Goal: Information Seeking & Learning: Learn about a topic

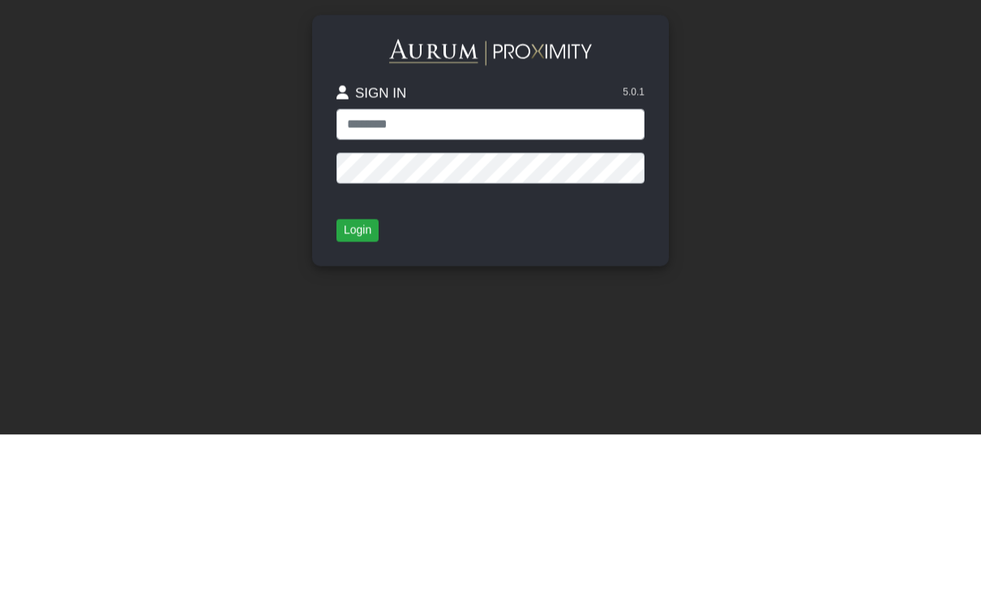
scroll to position [155, 0]
type input "**********"
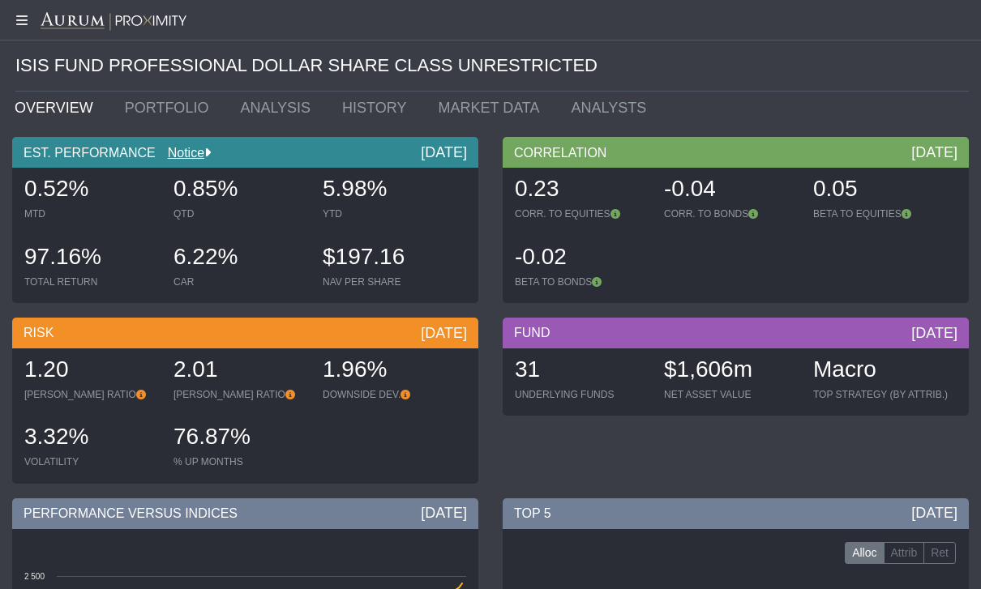
click at [151, 101] on link "PORTFOLIO" at bounding box center [171, 108] width 116 height 32
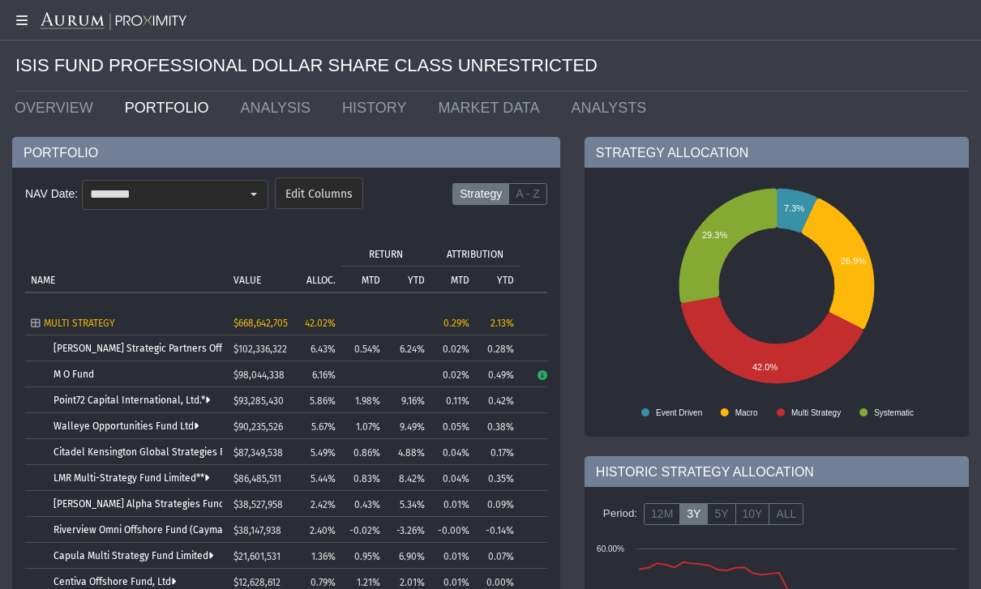
scroll to position [10, 0]
click at [88, 426] on link "Walleye Opportunities Fund Ltd" at bounding box center [125, 426] width 145 height 11
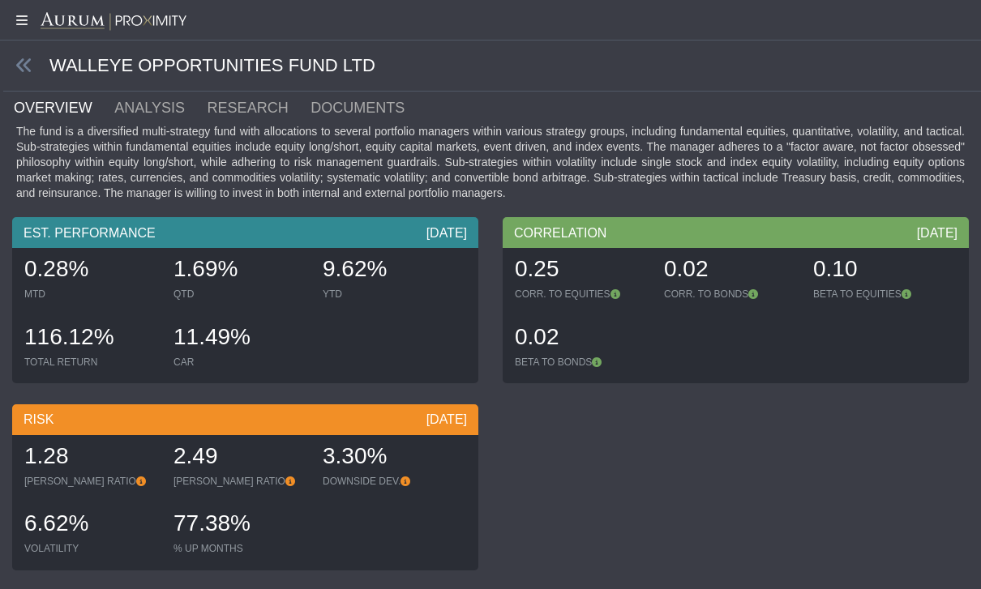
click at [26, 64] on icon at bounding box center [24, 66] width 18 height 18
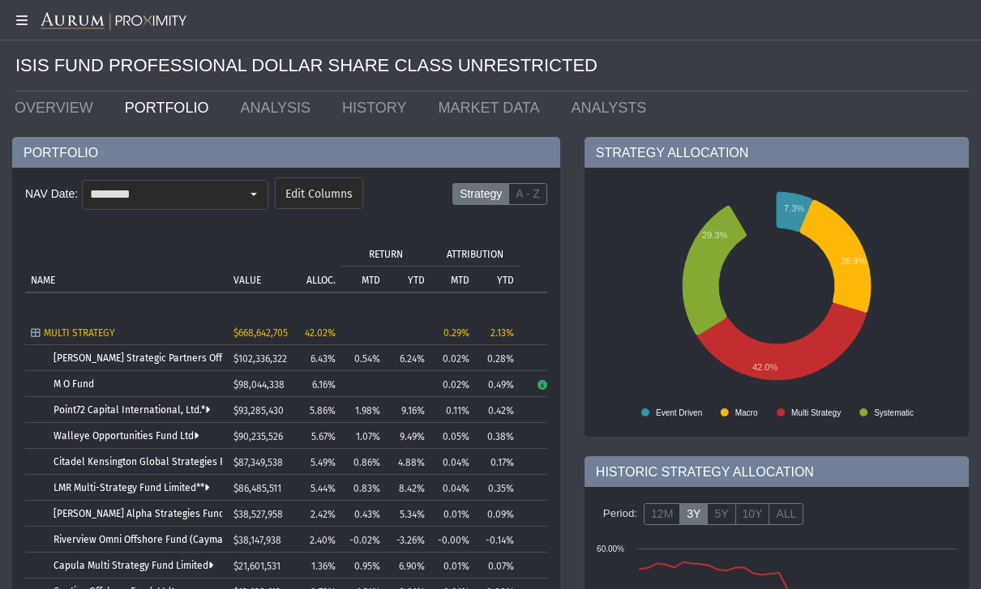
click at [72, 319] on td "MULTI STRATEGY" at bounding box center [126, 332] width 203 height 26
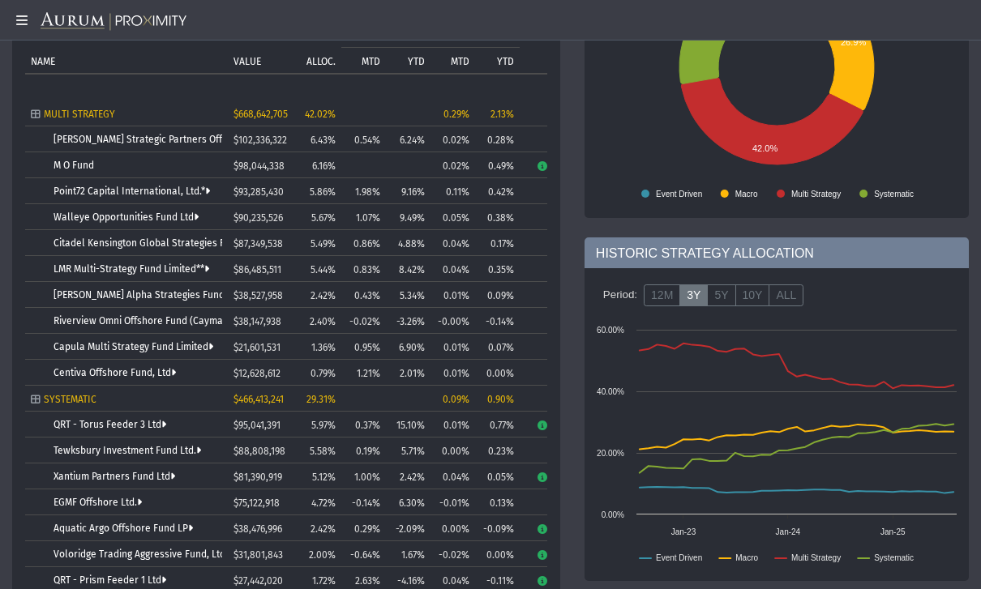
click at [77, 297] on link "[PERSON_NAME] Alpha Strategies Fund Limited" at bounding box center [158, 294] width 211 height 11
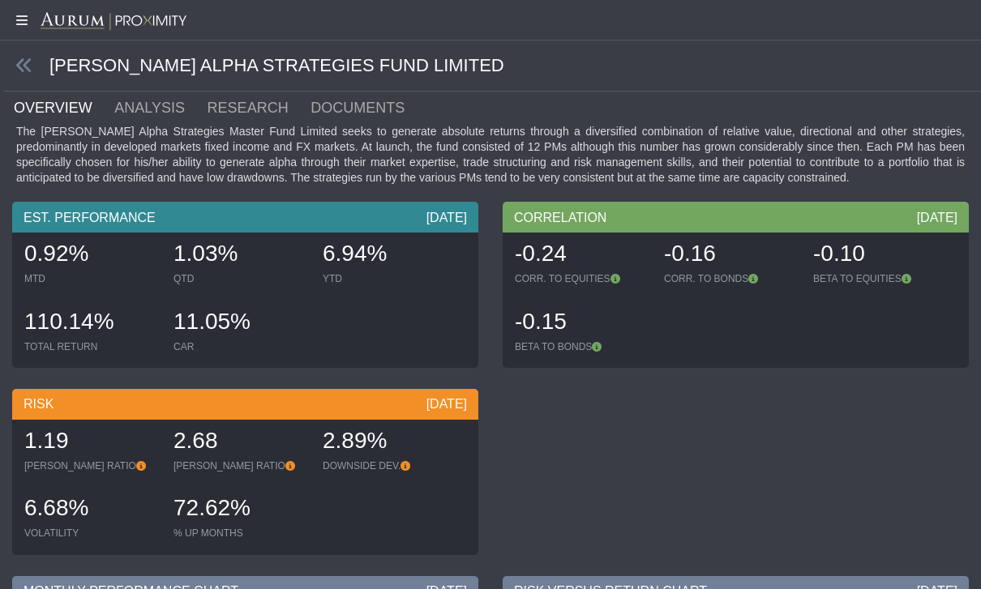
click at [17, 64] on icon at bounding box center [24, 66] width 18 height 18
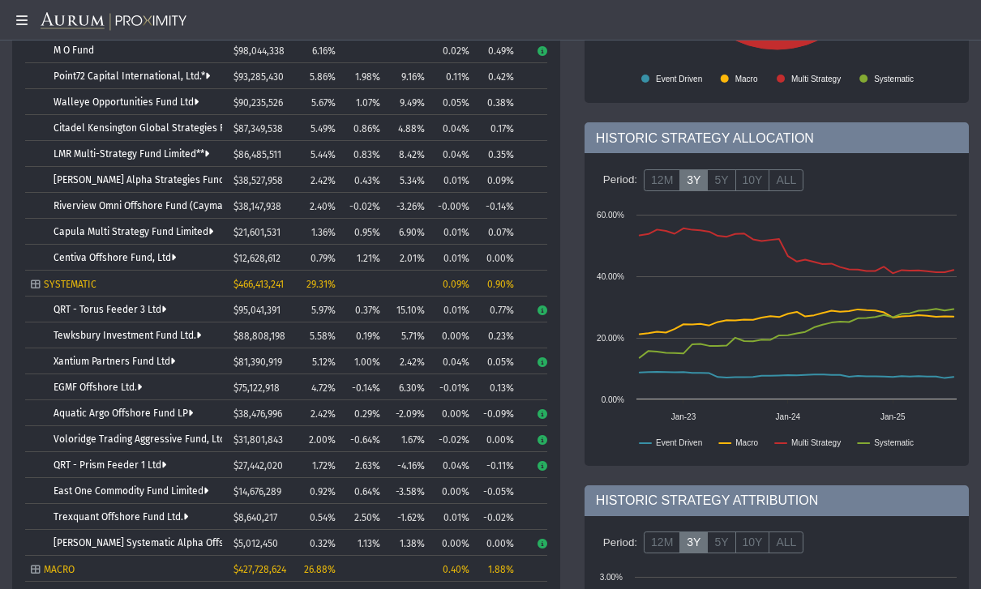
scroll to position [336, 0]
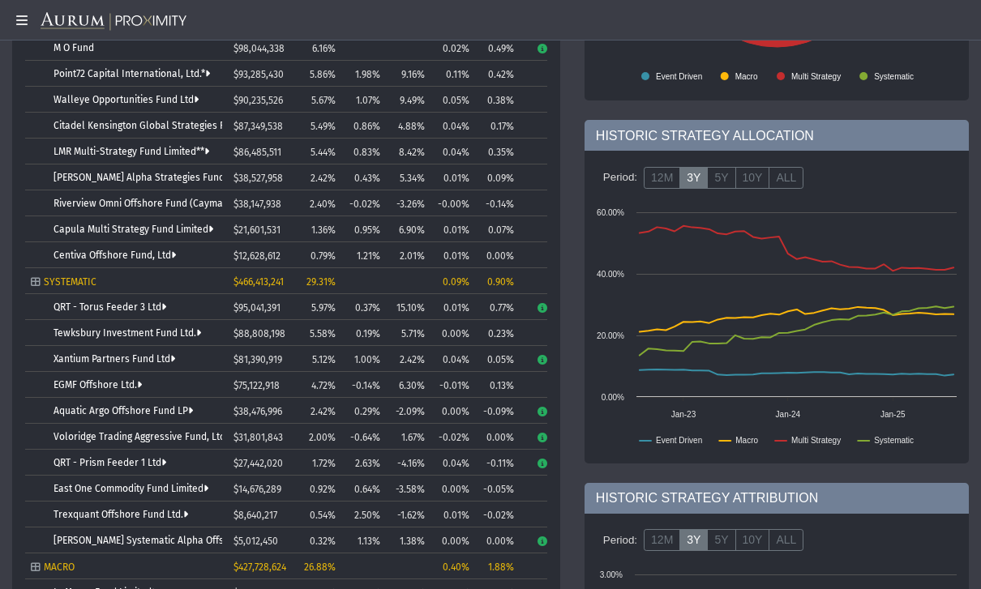
click at [59, 329] on link "Tewksbury Investment Fund Ltd." at bounding box center [126, 332] width 147 height 11
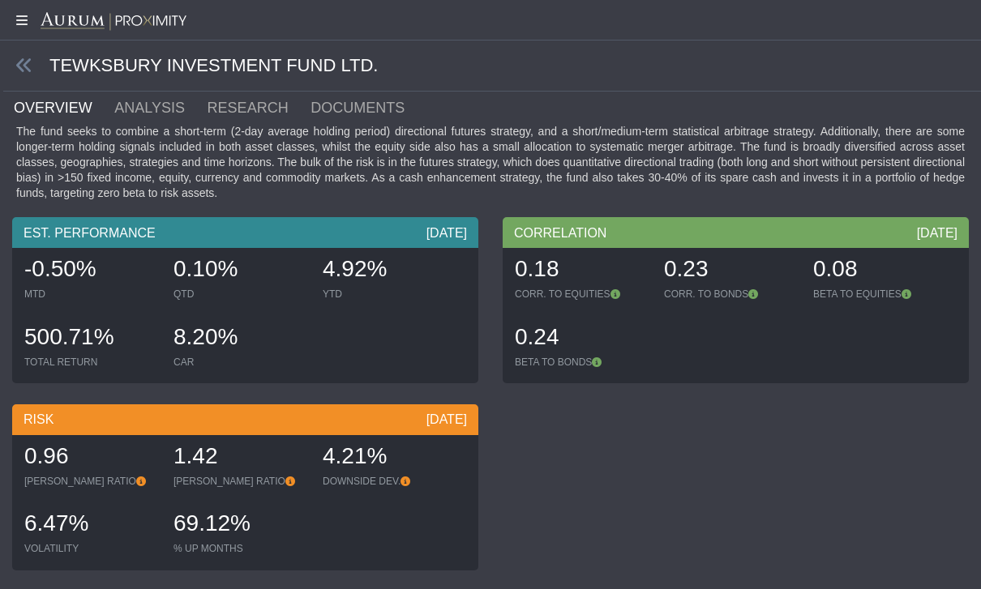
click at [17, 69] on icon at bounding box center [24, 66] width 18 height 18
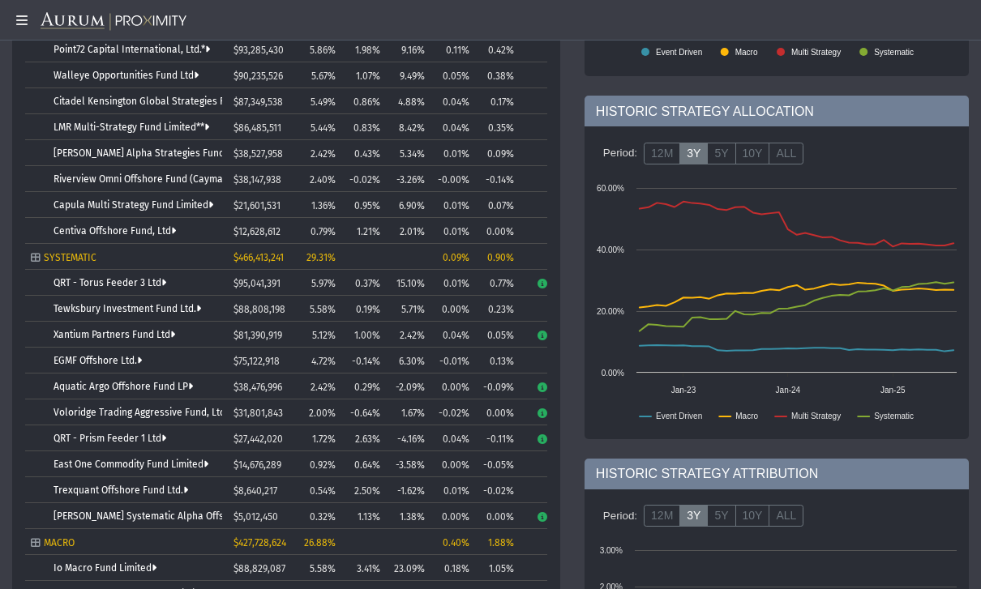
click at [72, 336] on link "Xantium Partners Fund Ltd" at bounding box center [114, 334] width 122 height 11
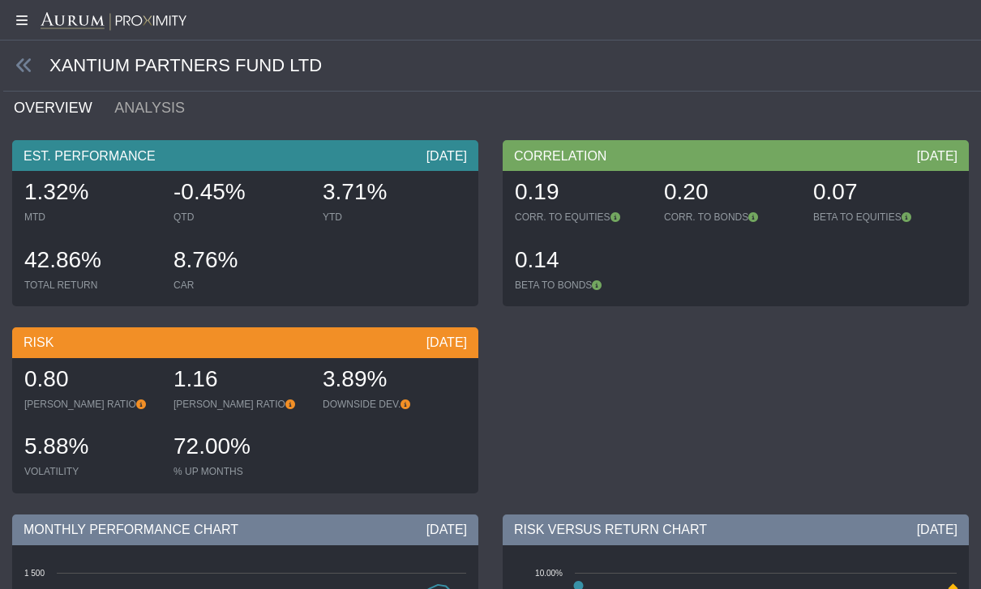
click at [16, 71] on icon at bounding box center [24, 66] width 18 height 18
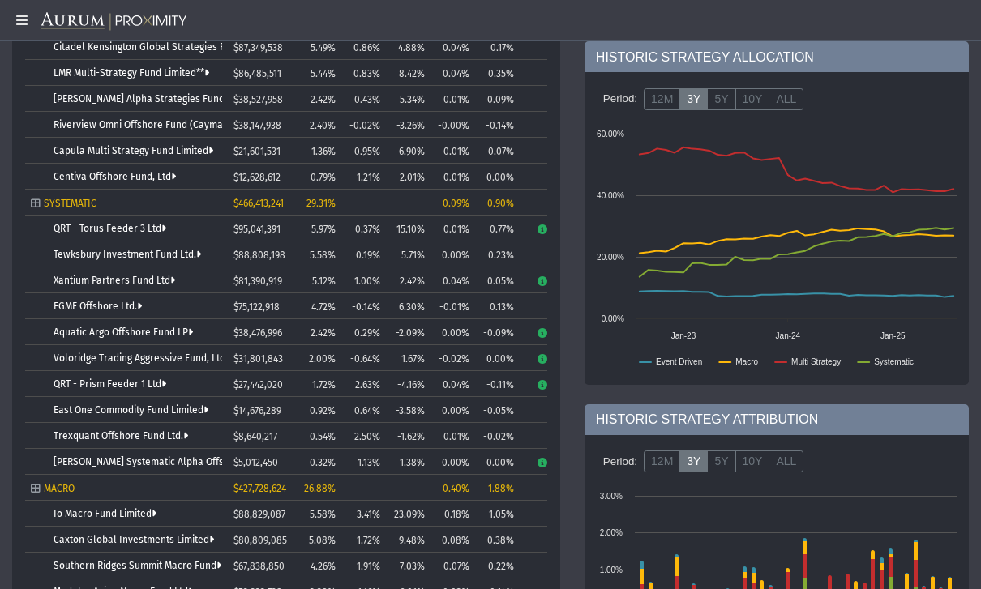
click at [65, 310] on link "EGMF Offshore Ltd." at bounding box center [97, 306] width 88 height 11
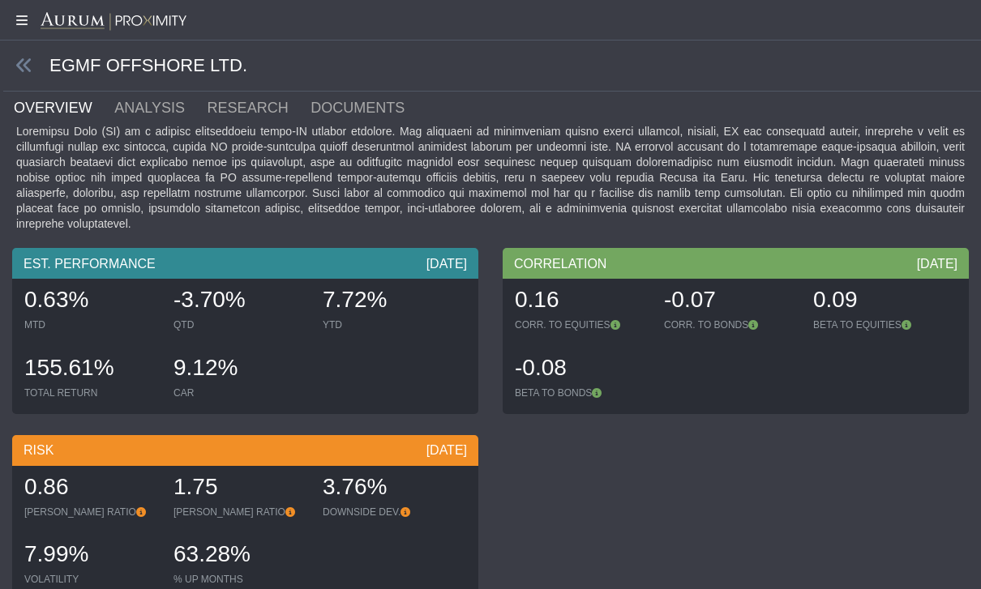
click at [15, 61] on icon at bounding box center [24, 66] width 18 height 18
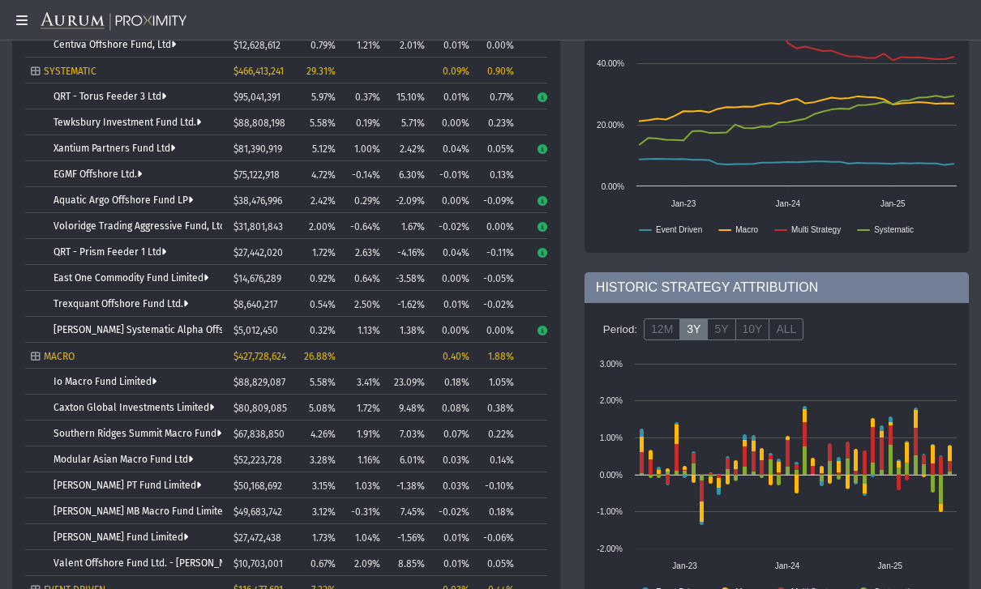
click at [79, 383] on link "Io Macro Fund Limited" at bounding box center [104, 381] width 103 height 11
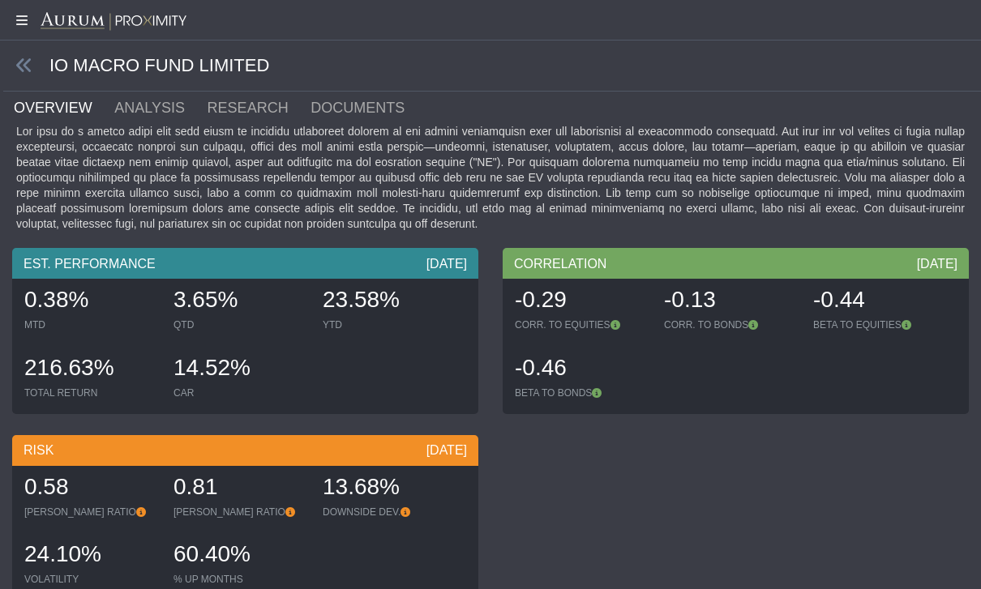
click at [19, 63] on icon at bounding box center [24, 66] width 18 height 18
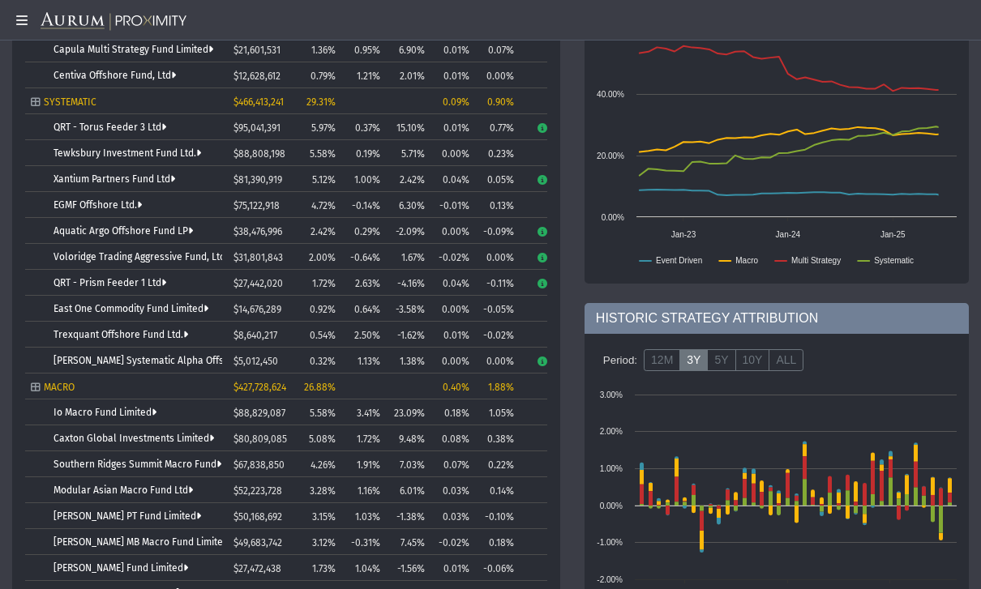
click at [67, 340] on link "Trexquant Offshore Fund Ltd." at bounding box center [120, 334] width 135 height 11
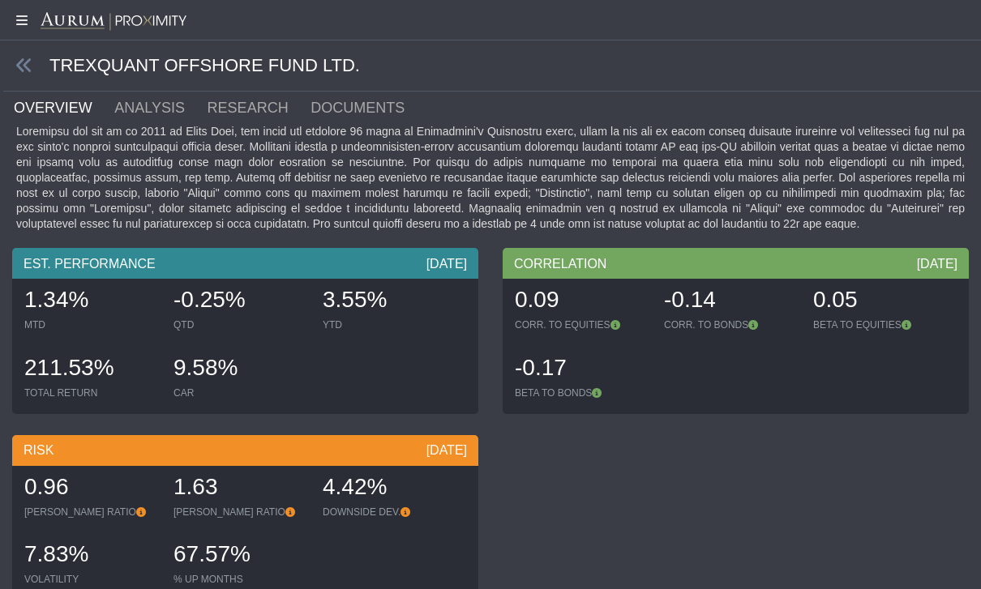
click at [24, 71] on icon at bounding box center [24, 66] width 18 height 18
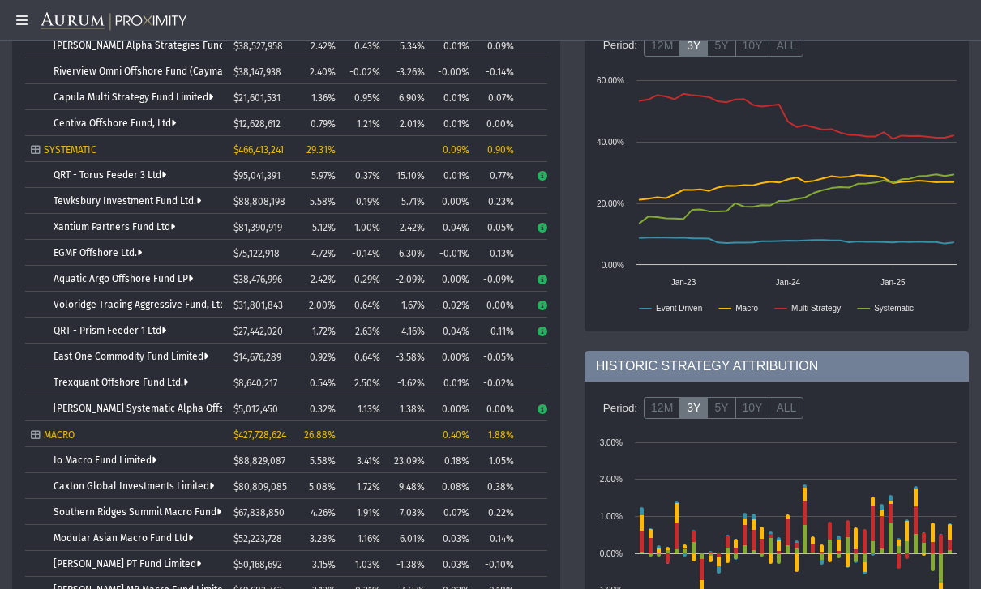
scroll to position [468, 0]
click at [71, 311] on link "Voloridge Trading Aggressive Fund, Ltd." at bounding box center [142, 305] width 179 height 11
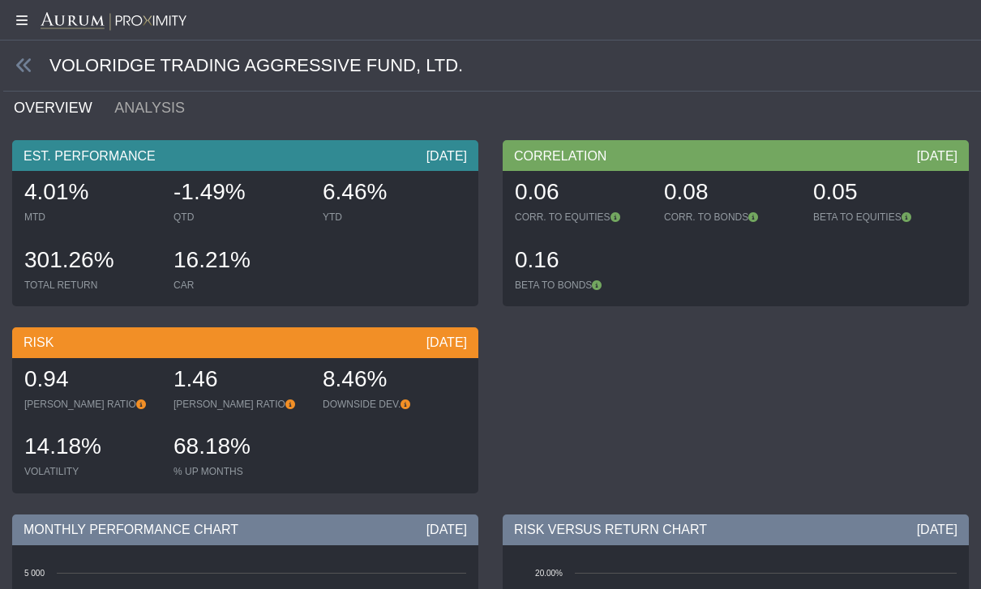
click at [17, 70] on icon at bounding box center [24, 66] width 18 height 18
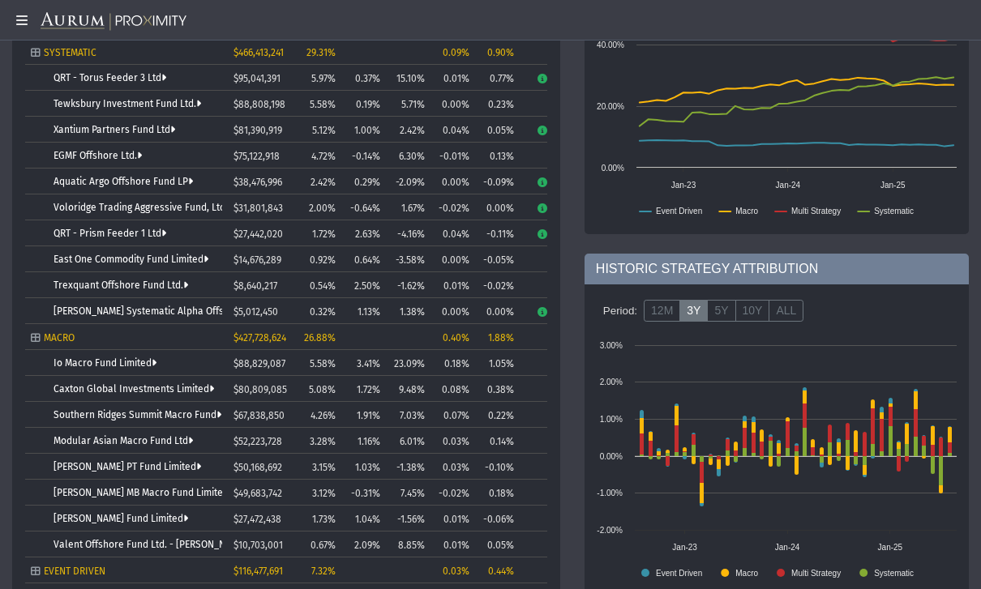
scroll to position [566, 0]
click at [74, 186] on link "Aquatic Argo Offshore Fund LP" at bounding box center [122, 180] width 139 height 11
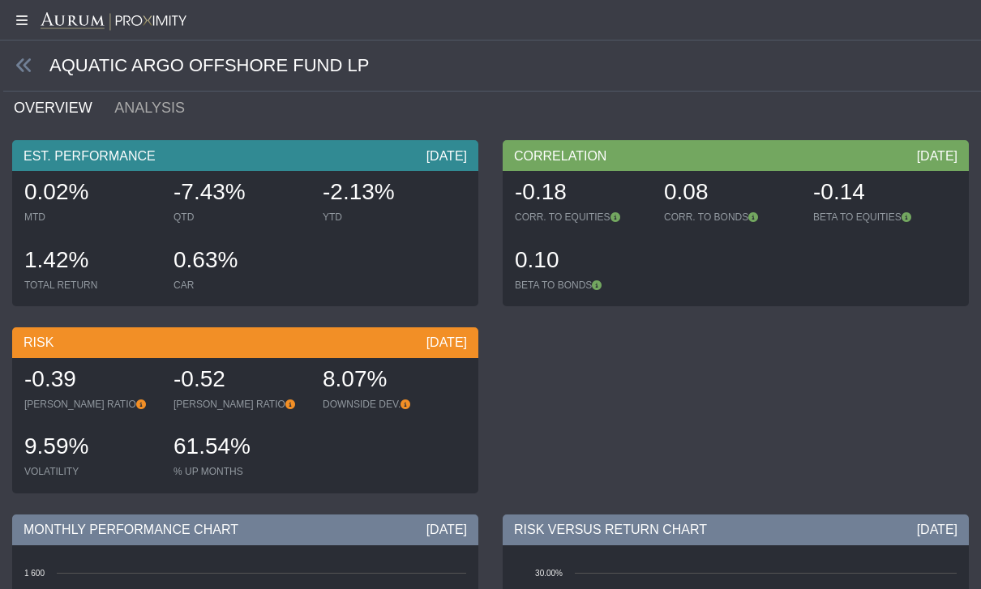
click at [24, 66] on icon at bounding box center [24, 66] width 18 height 18
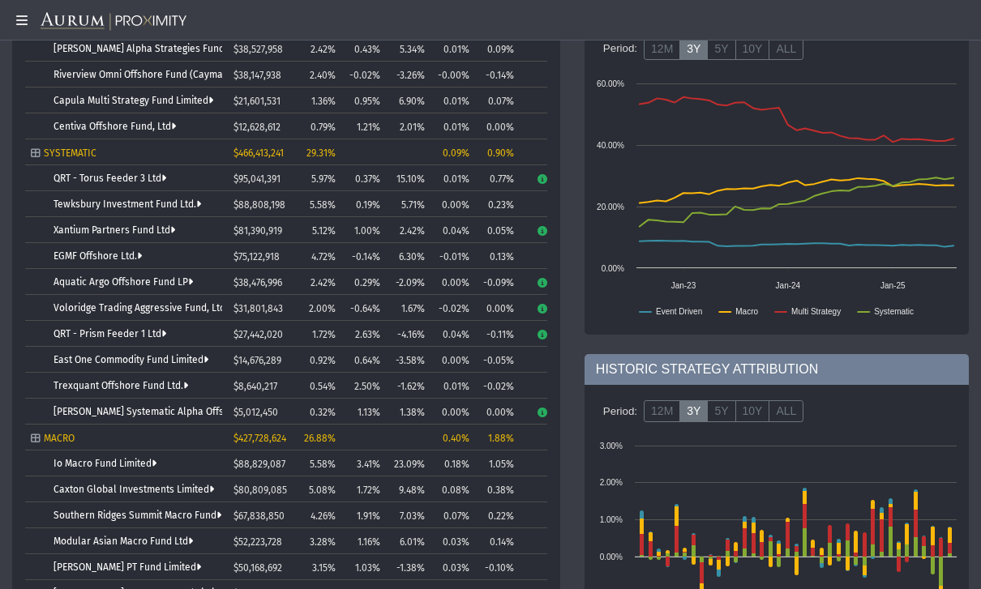
click at [89, 335] on link "QRT - Prism Feeder 1 Ltd" at bounding box center [109, 333] width 113 height 11
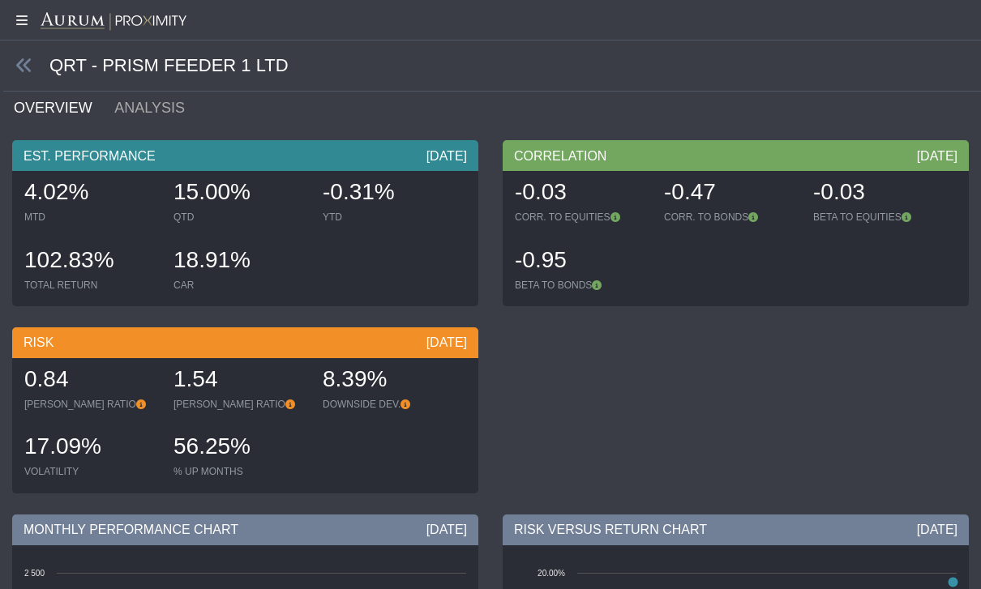
click at [16, 66] on icon at bounding box center [24, 66] width 18 height 18
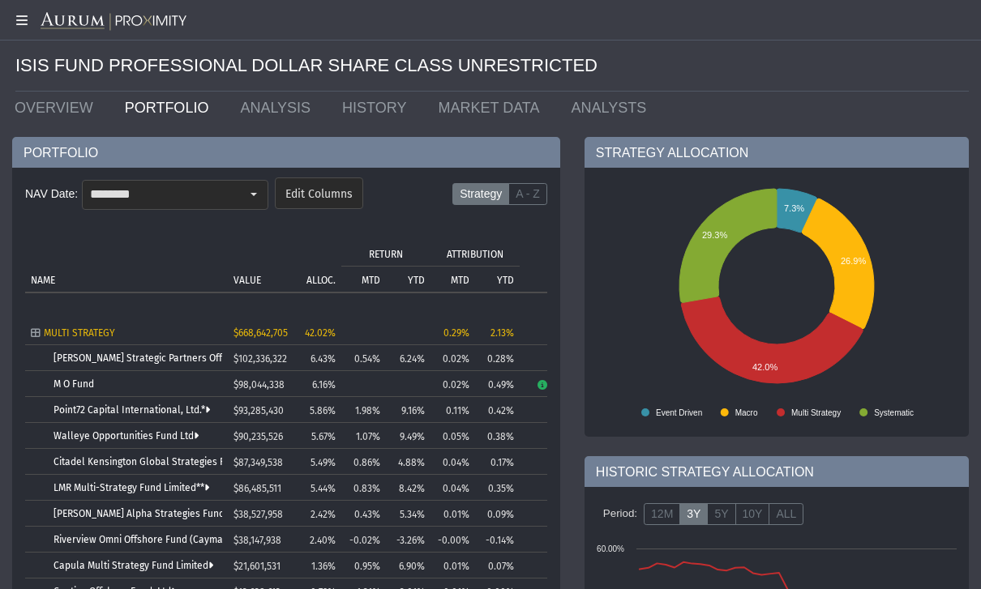
click at [12, 24] on icon at bounding box center [20, 20] width 41 height 13
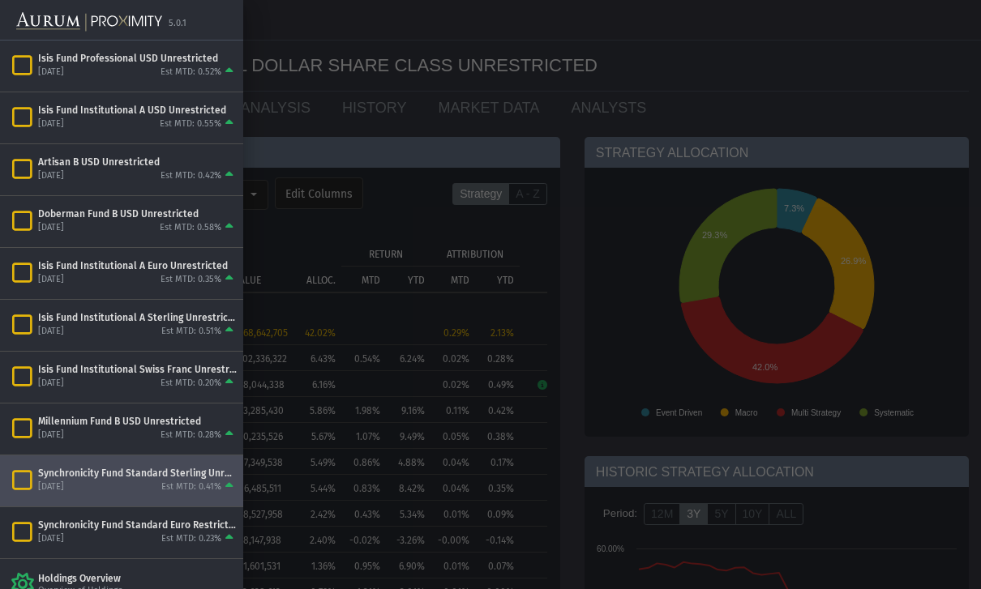
click at [58, 482] on div "[DATE]" at bounding box center [51, 487] width 26 height 12
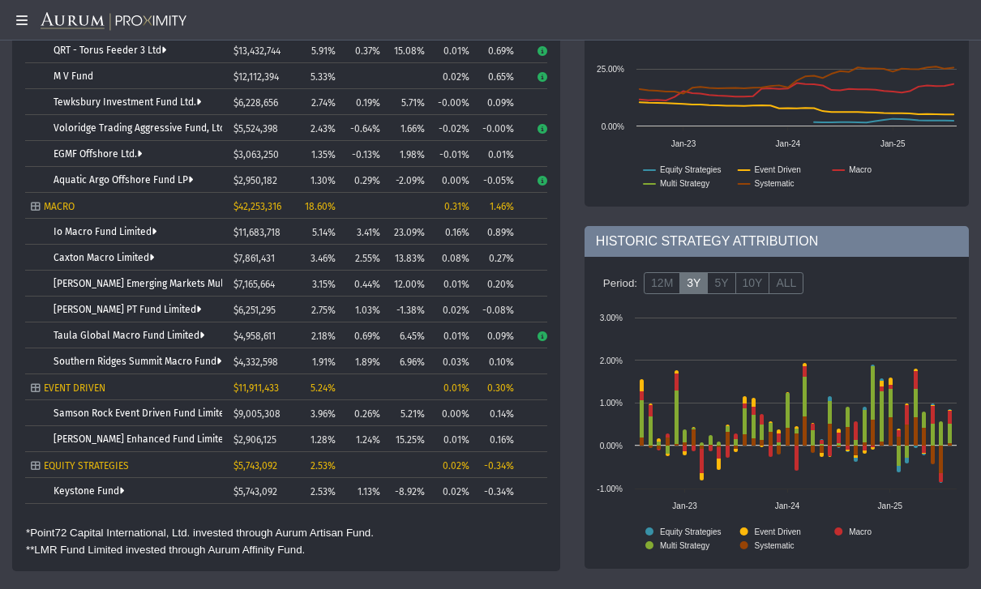
click at [72, 490] on link "Keystone Fund" at bounding box center [88, 490] width 71 height 11
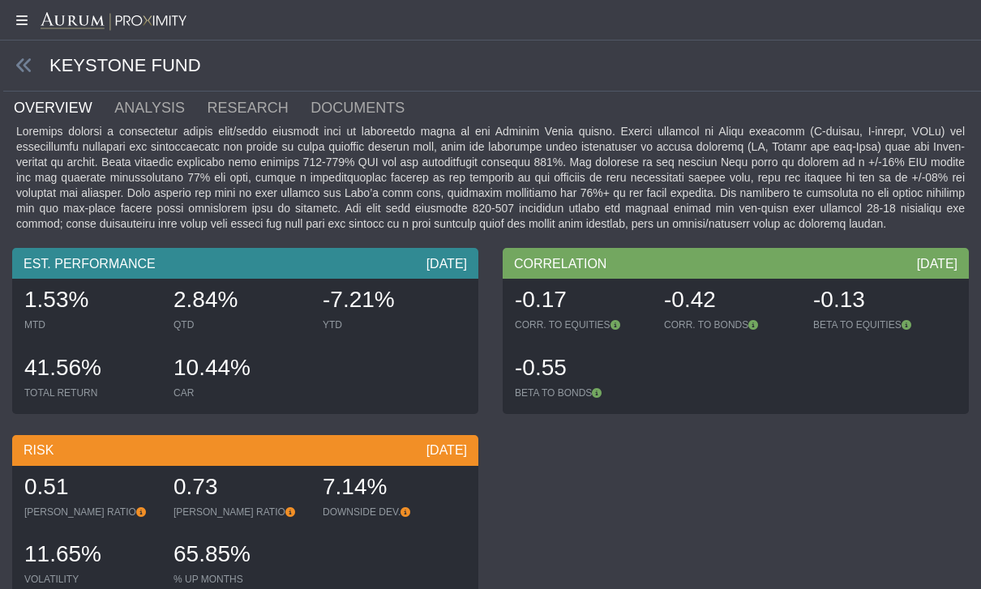
click at [22, 60] on icon at bounding box center [24, 66] width 18 height 18
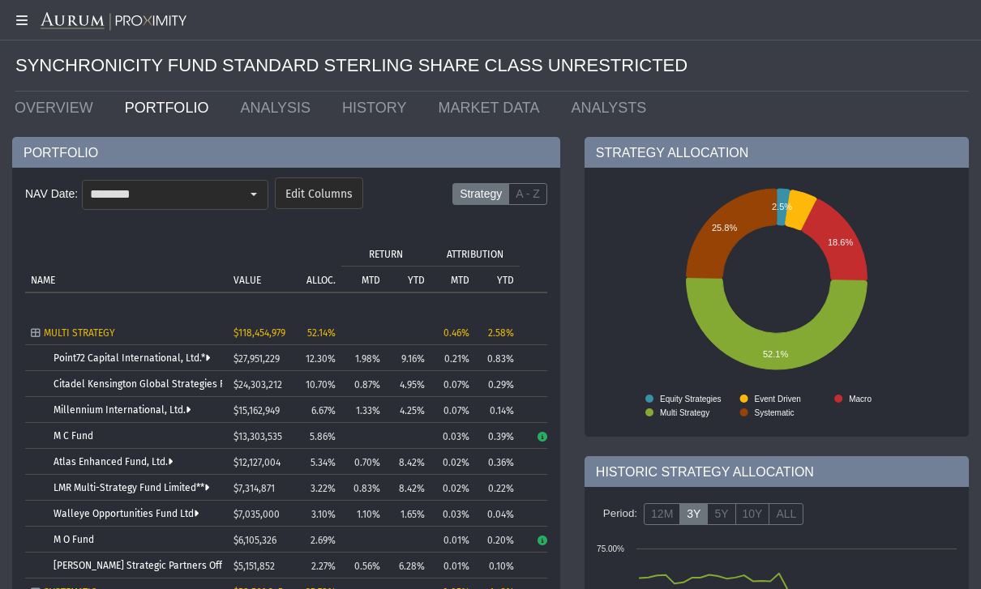
click at [93, 375] on td "Citadel Kensington Global Strategies Fund Ltd." at bounding box center [126, 384] width 203 height 26
click at [98, 390] on link "Citadel Kensington Global Strategies Fund Ltd." at bounding box center [159, 383] width 212 height 11
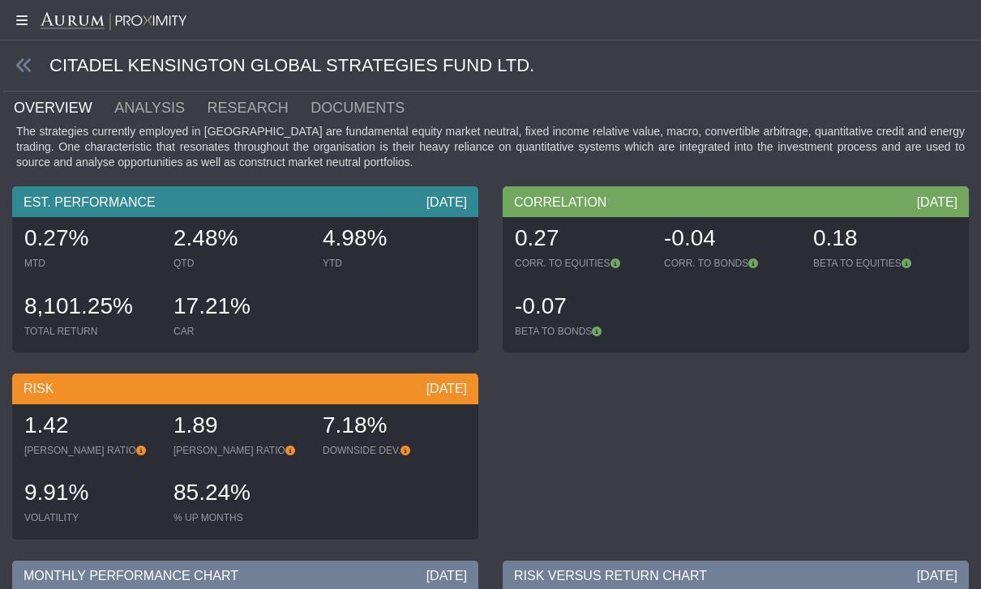
click at [22, 62] on icon at bounding box center [24, 66] width 18 height 18
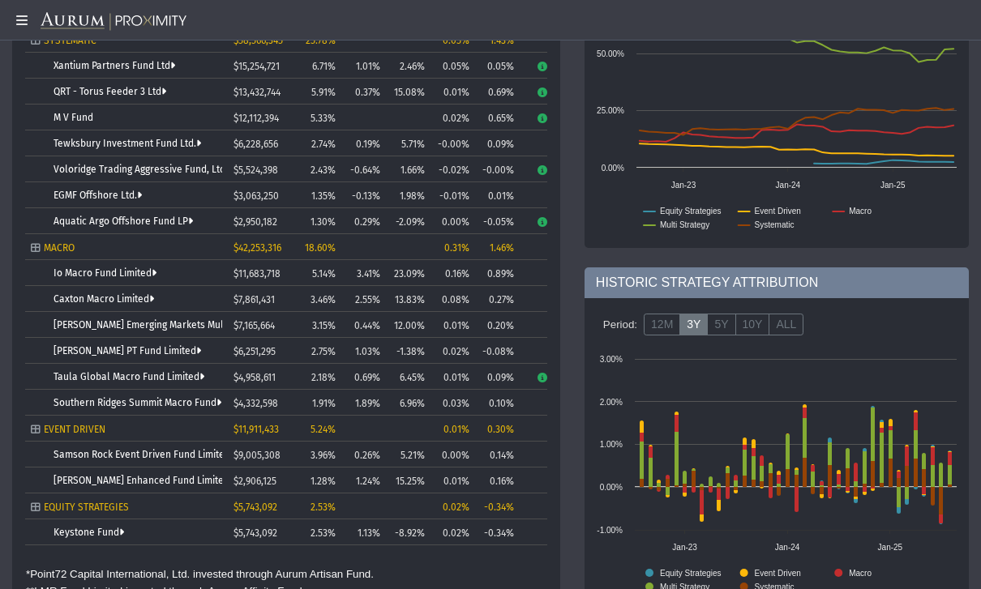
scroll to position [553, 0]
click at [100, 402] on link "Southern Ridges Summit Macro Fund" at bounding box center [137, 401] width 168 height 11
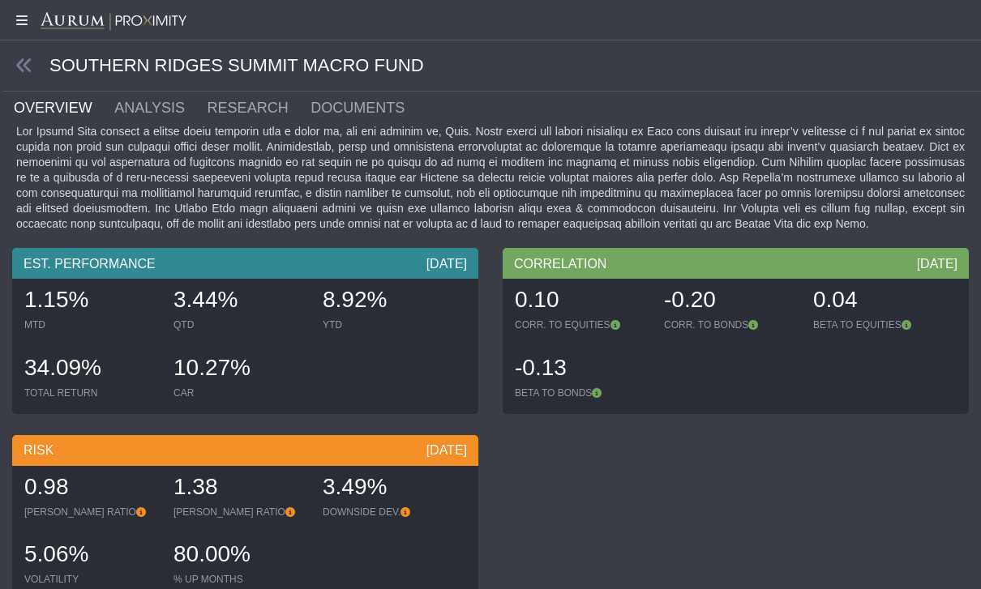
click at [17, 65] on icon at bounding box center [24, 66] width 18 height 18
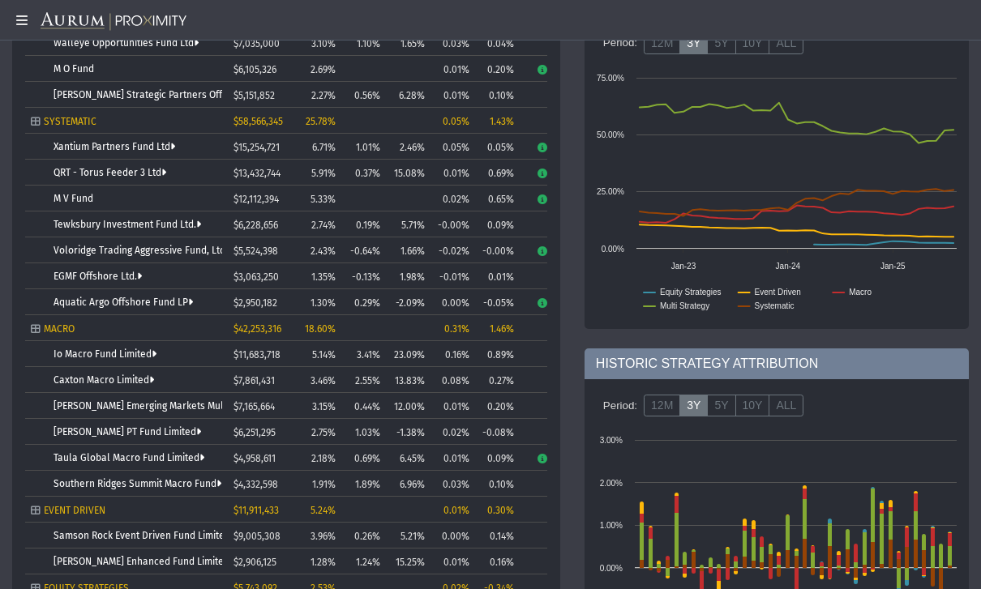
scroll to position [475, 0]
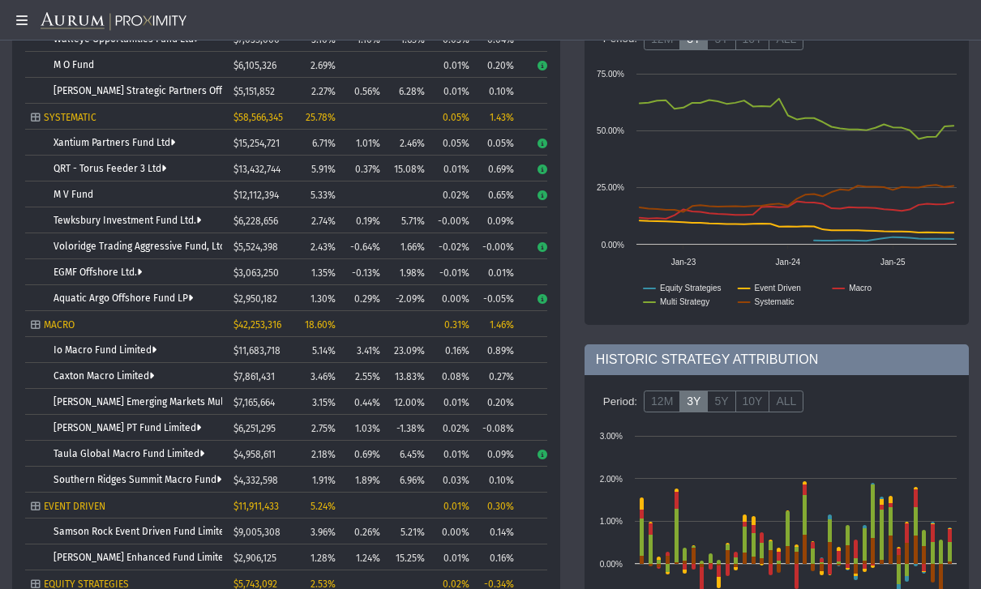
click at [69, 398] on link "[PERSON_NAME] Emerging Markets Multi-Strategy Fund Limited" at bounding box center [193, 401] width 281 height 11
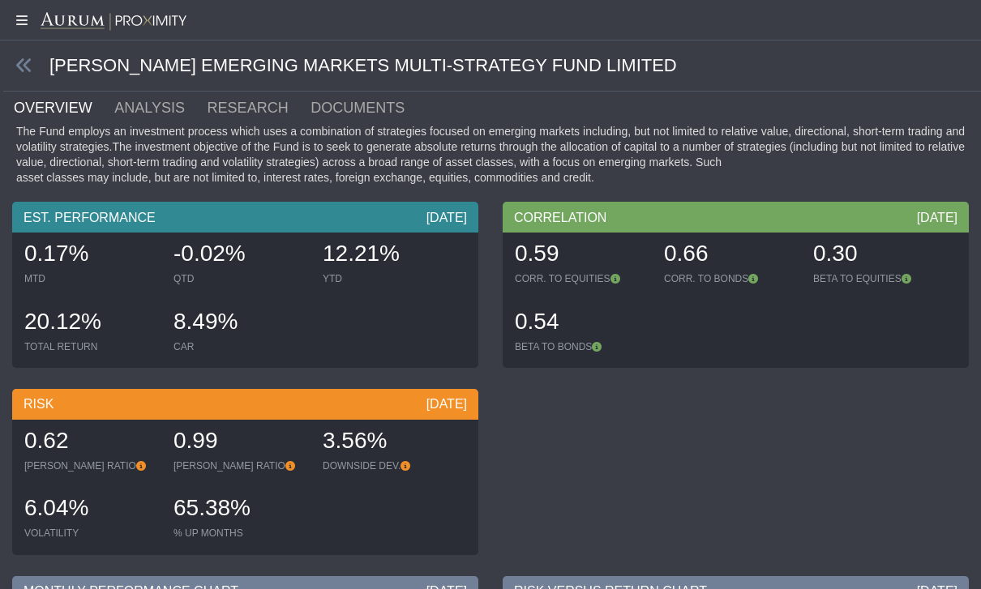
click at [20, 66] on icon at bounding box center [24, 66] width 18 height 18
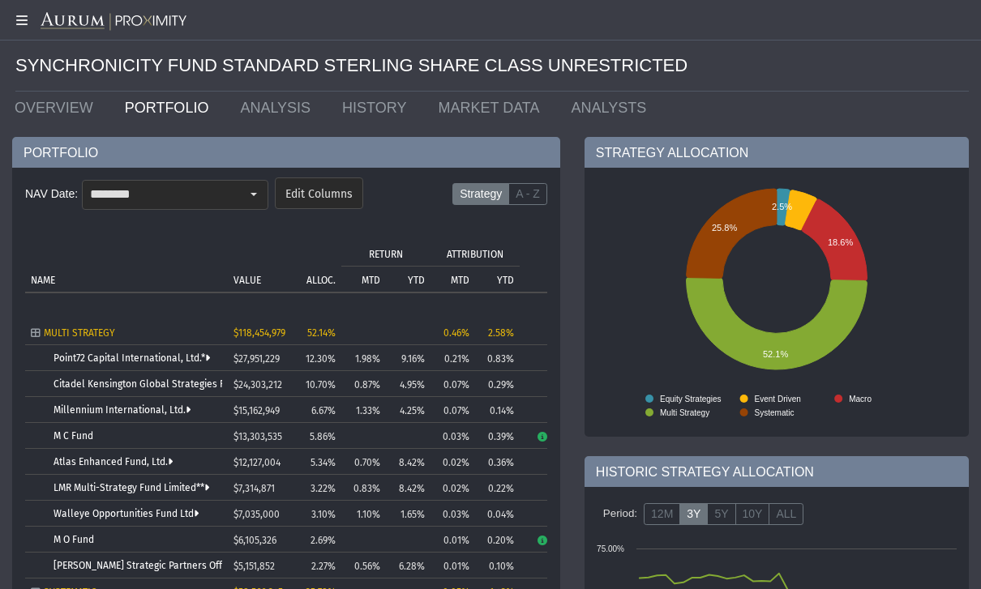
click at [82, 461] on link "Atlas Enhanced Fund, Ltd." at bounding box center [112, 461] width 119 height 11
